Goal: Download file/media

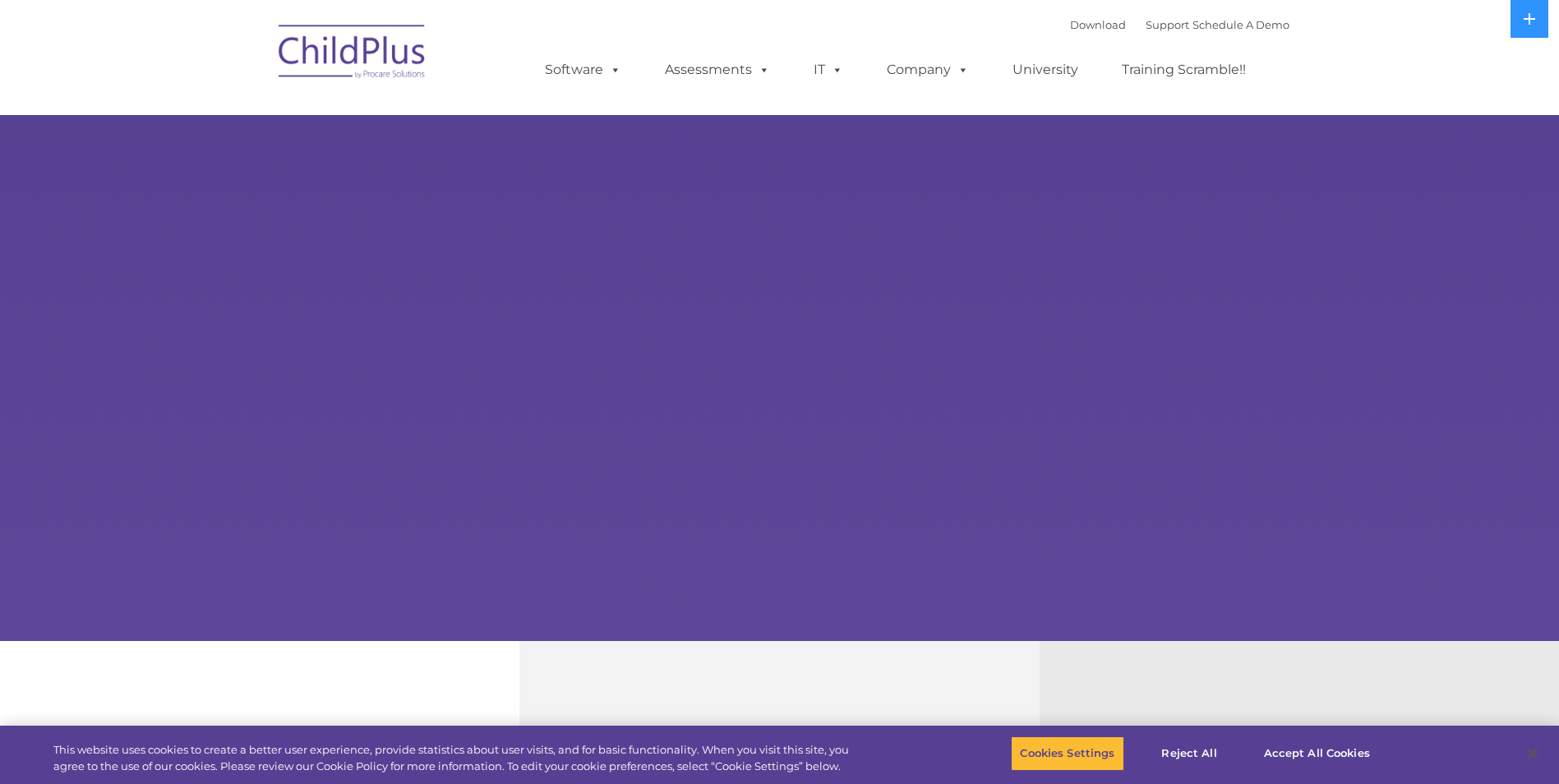
select select "MEDIUM"
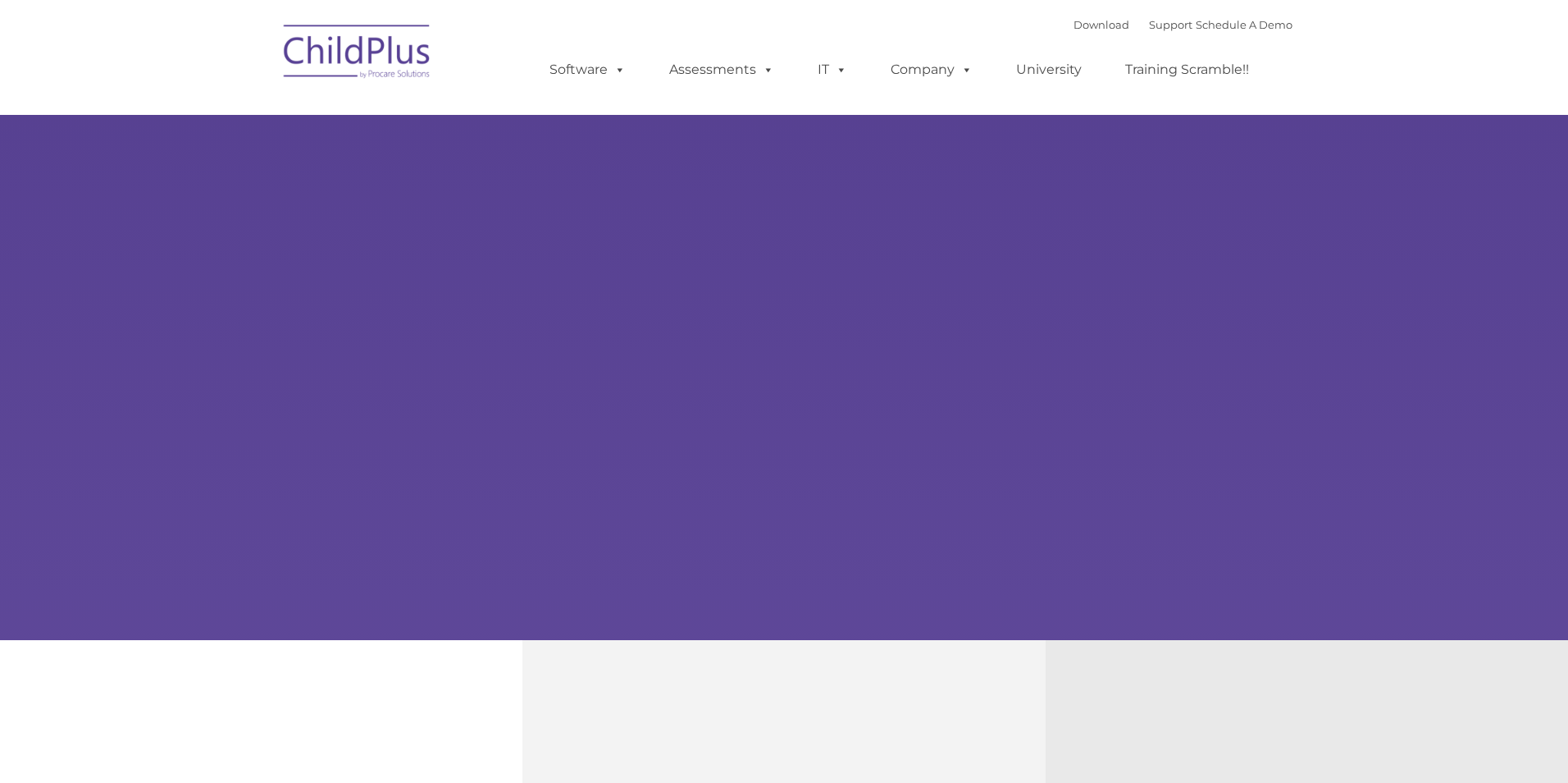
type input ""
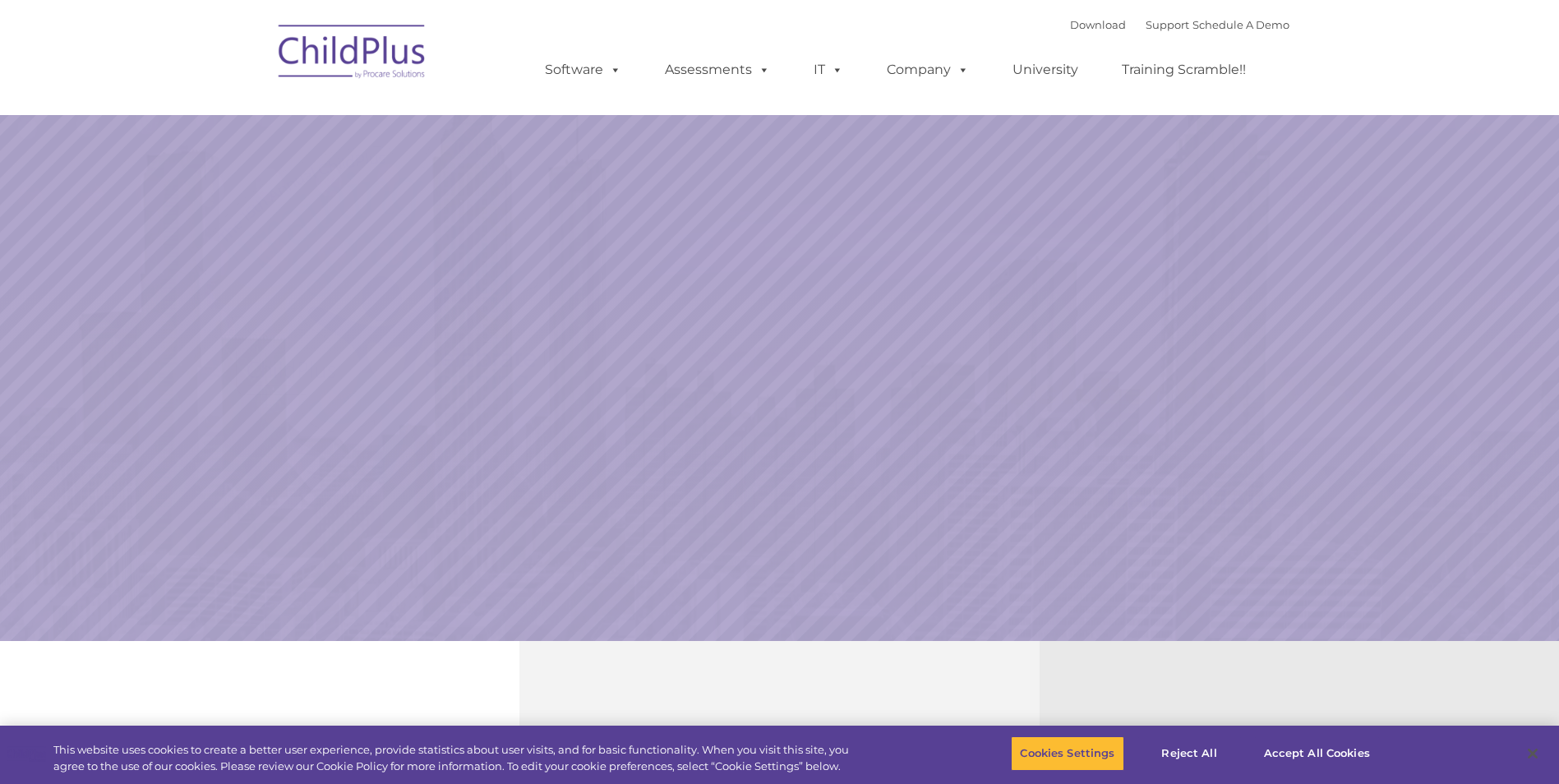
select select "MEDIUM"
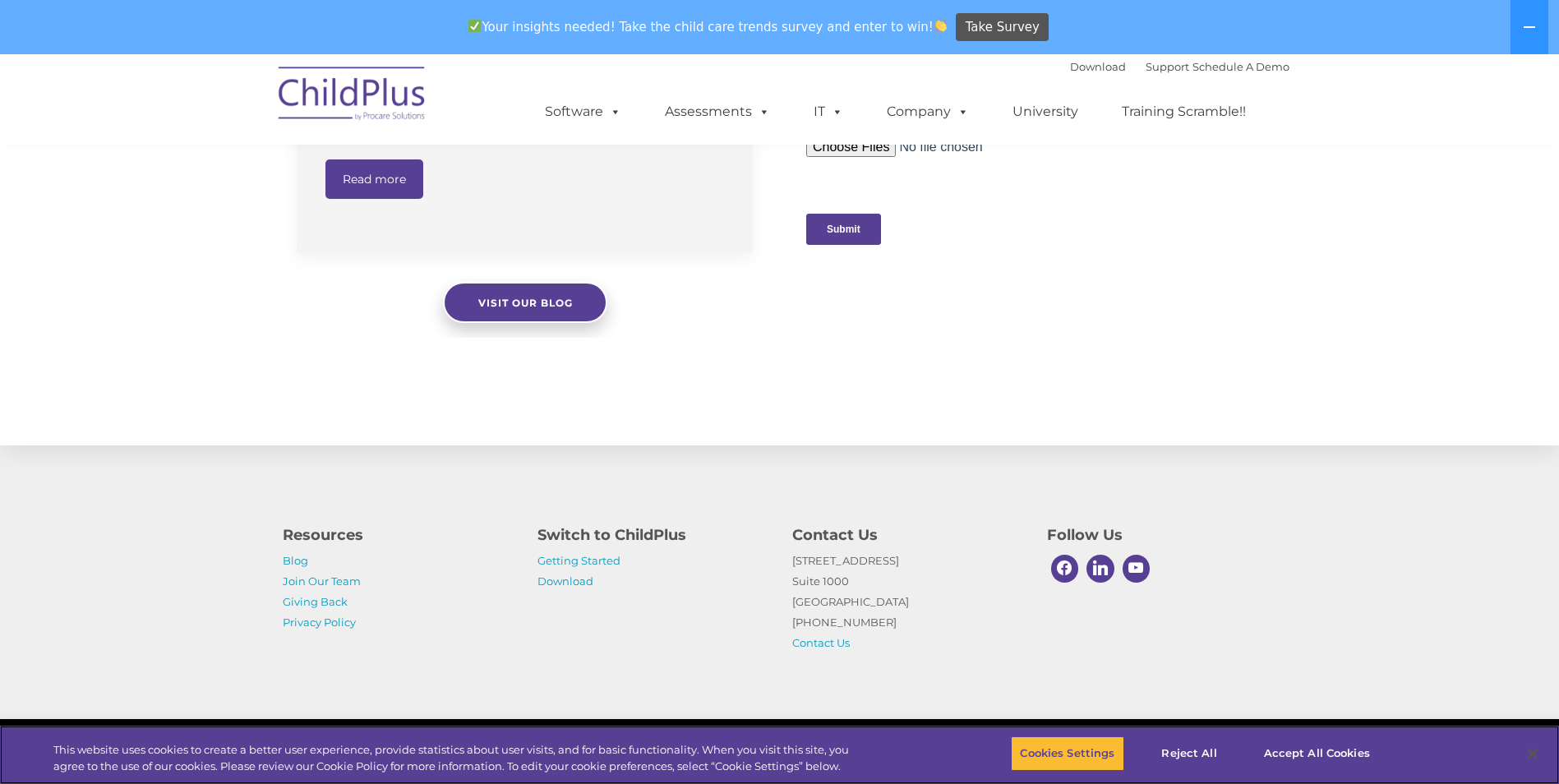
scroll to position [1650, 0]
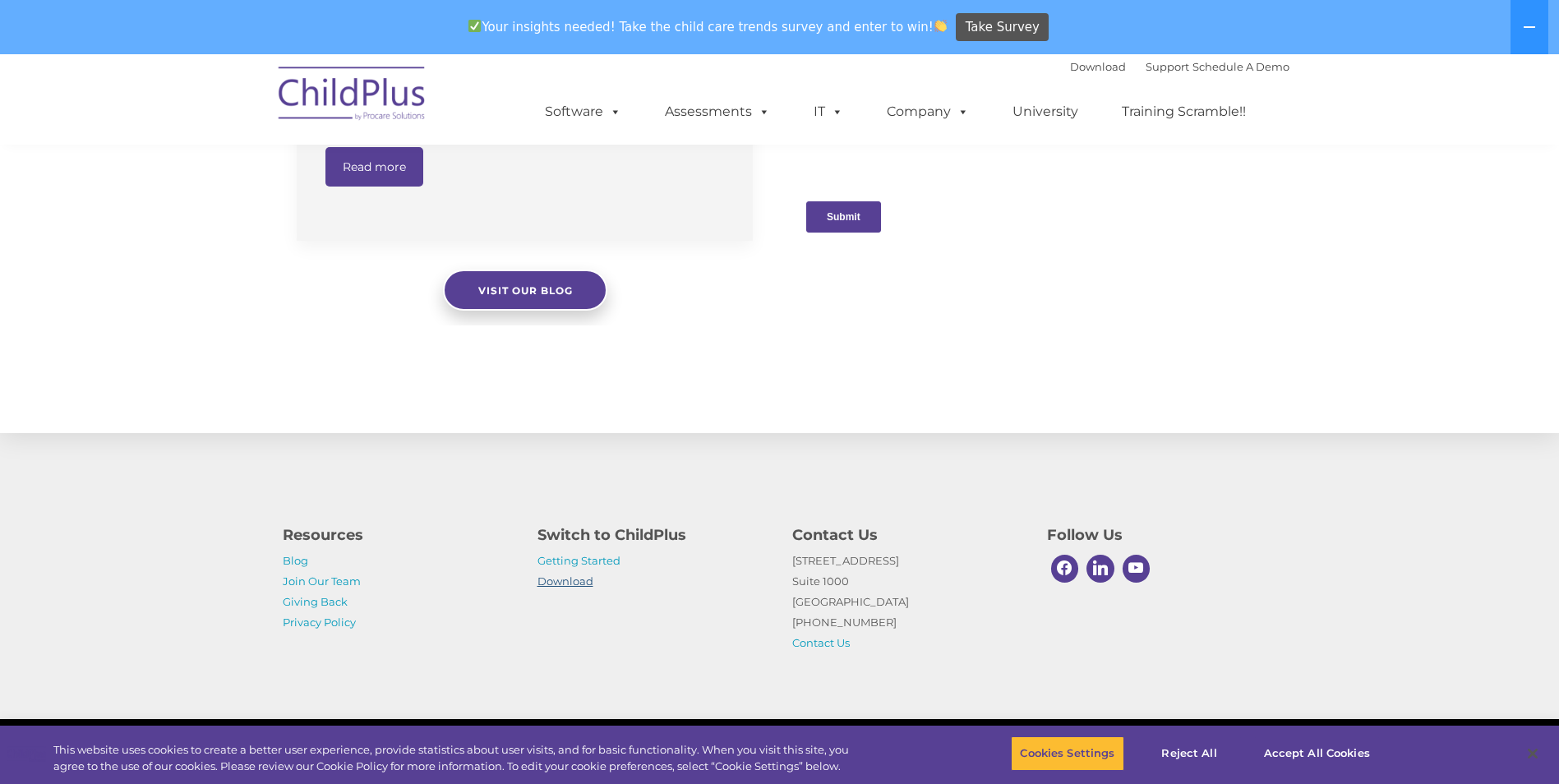
click at [576, 581] on link "Download" at bounding box center [565, 580] width 55 height 13
